Goal: Navigation & Orientation: Find specific page/section

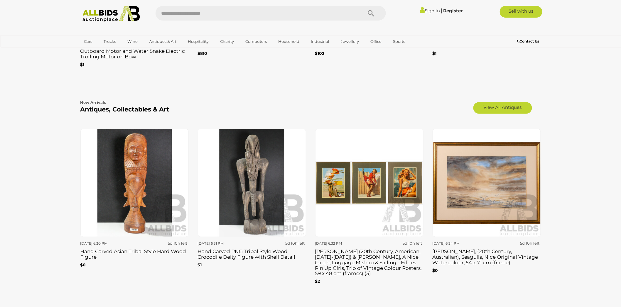
scroll to position [946, 0]
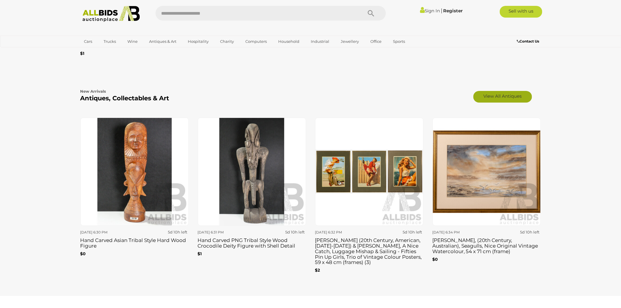
click at [518, 91] on link "View All Antiques" at bounding box center [503, 97] width 59 height 12
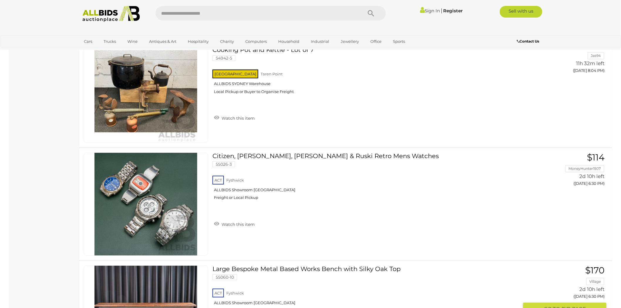
scroll to position [1925, 0]
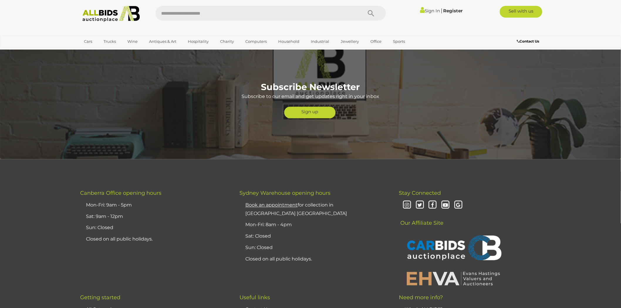
scroll to position [1501, 0]
